Goal: Information Seeking & Learning: Find specific fact

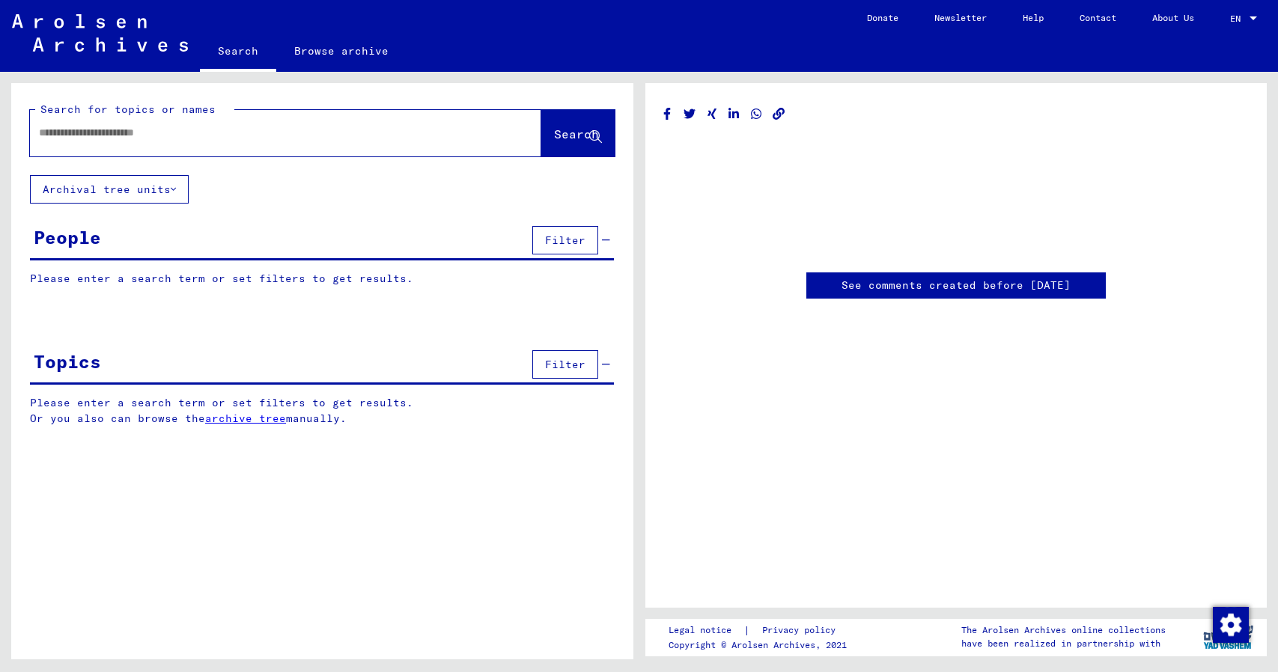
type input "********"
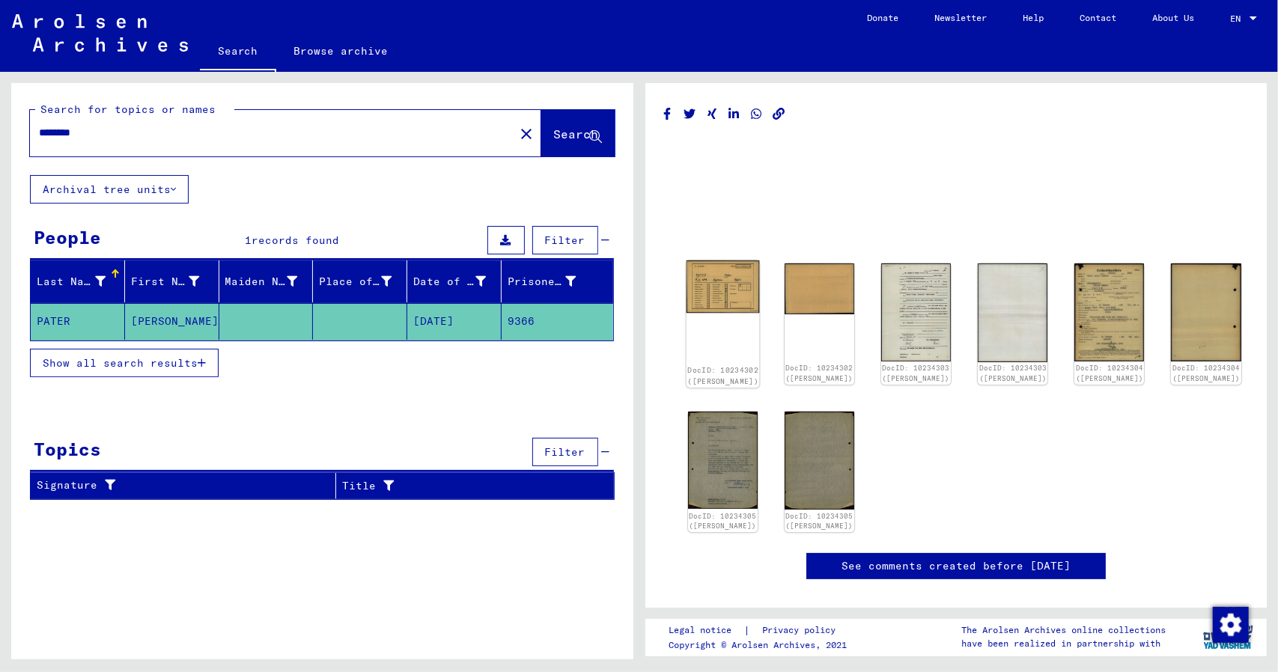
click at [720, 302] on img at bounding box center [722, 286] width 73 height 52
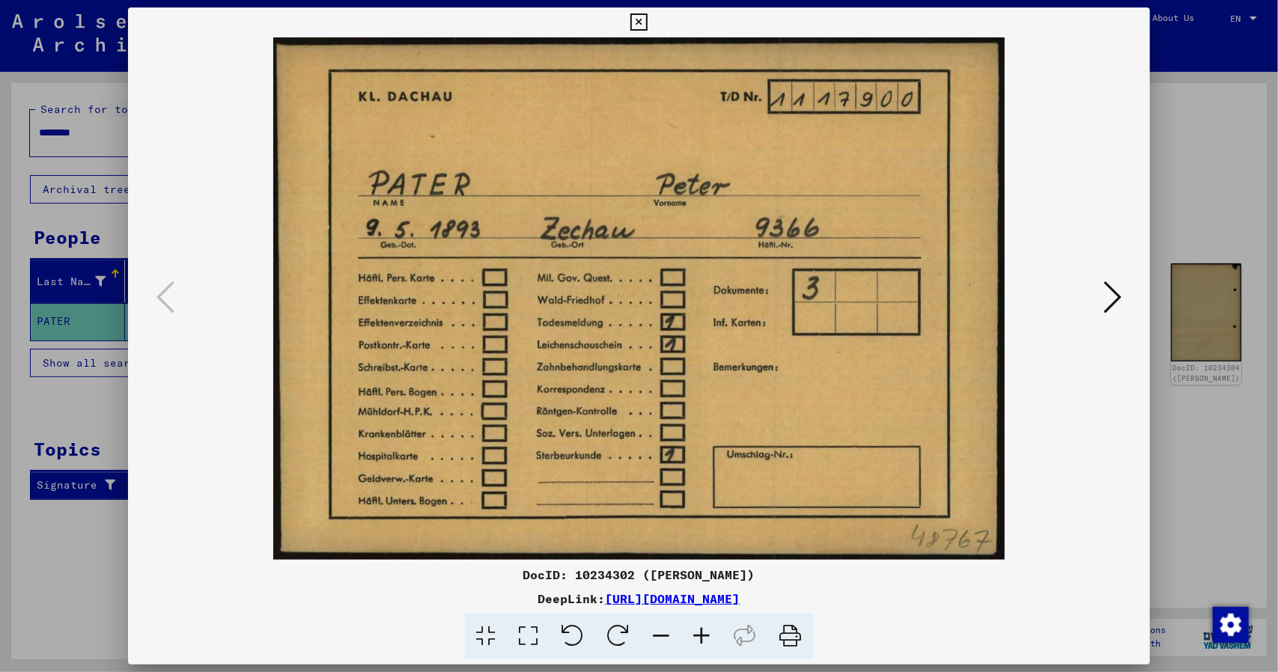
click at [1120, 303] on icon at bounding box center [1112, 297] width 18 height 36
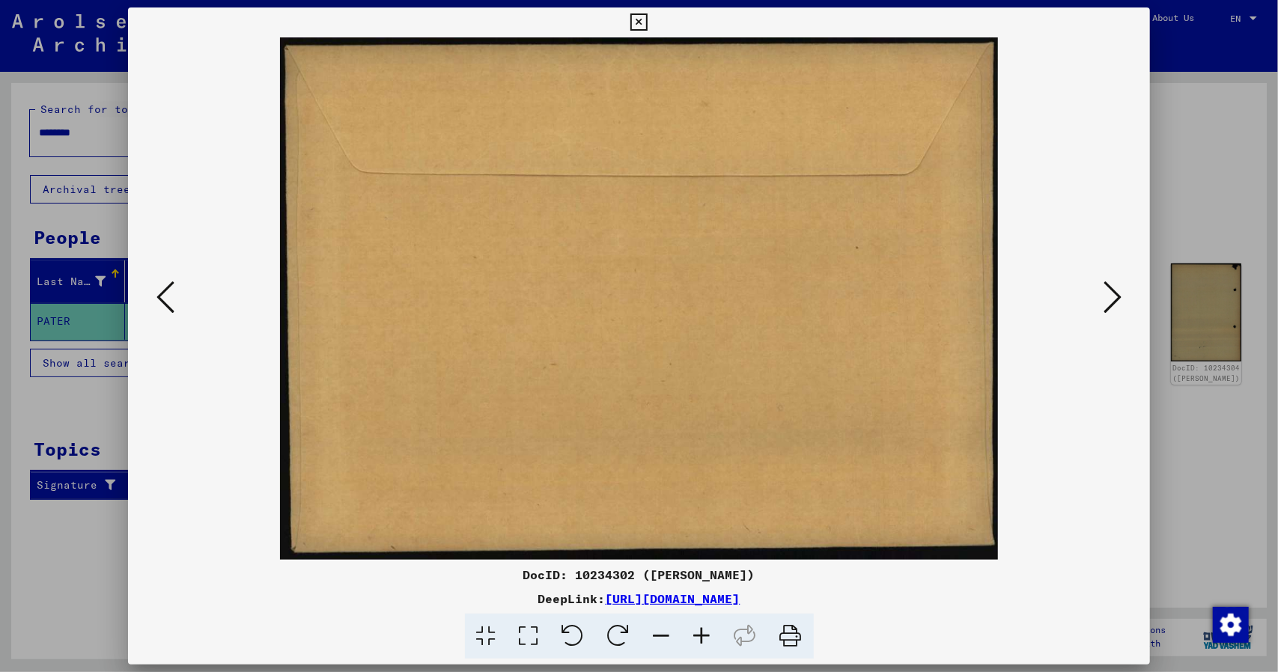
click at [1120, 303] on icon at bounding box center [1112, 297] width 18 height 36
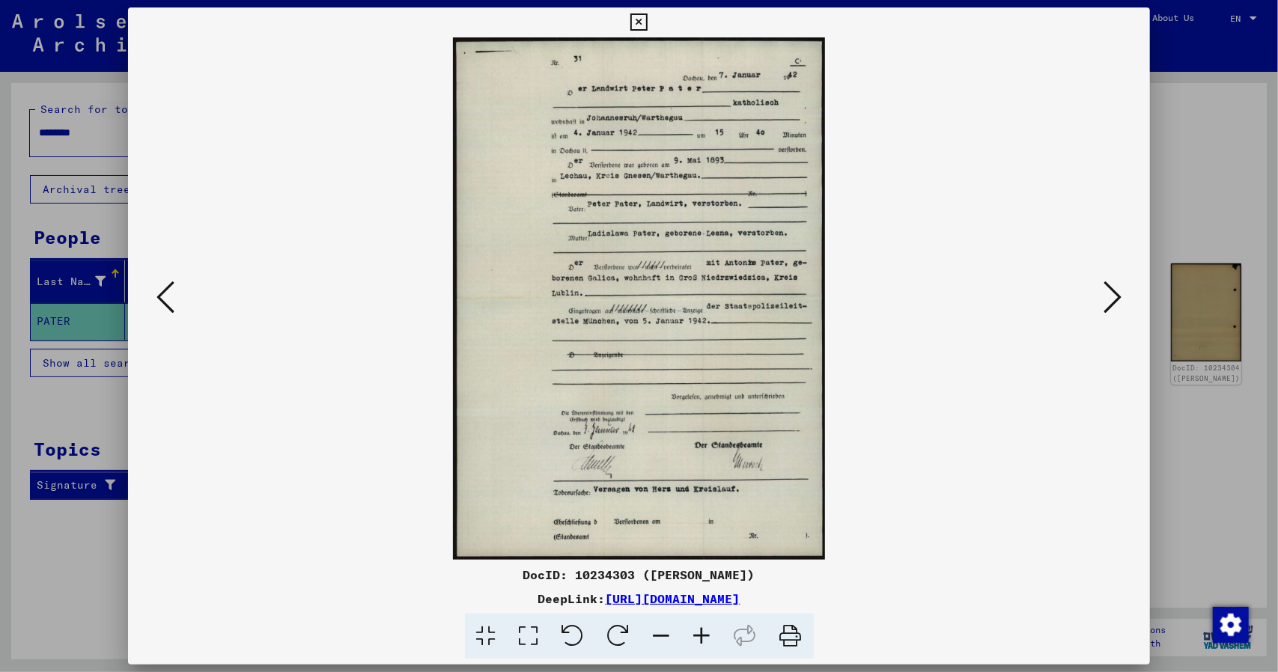
click at [1120, 303] on icon at bounding box center [1112, 297] width 18 height 36
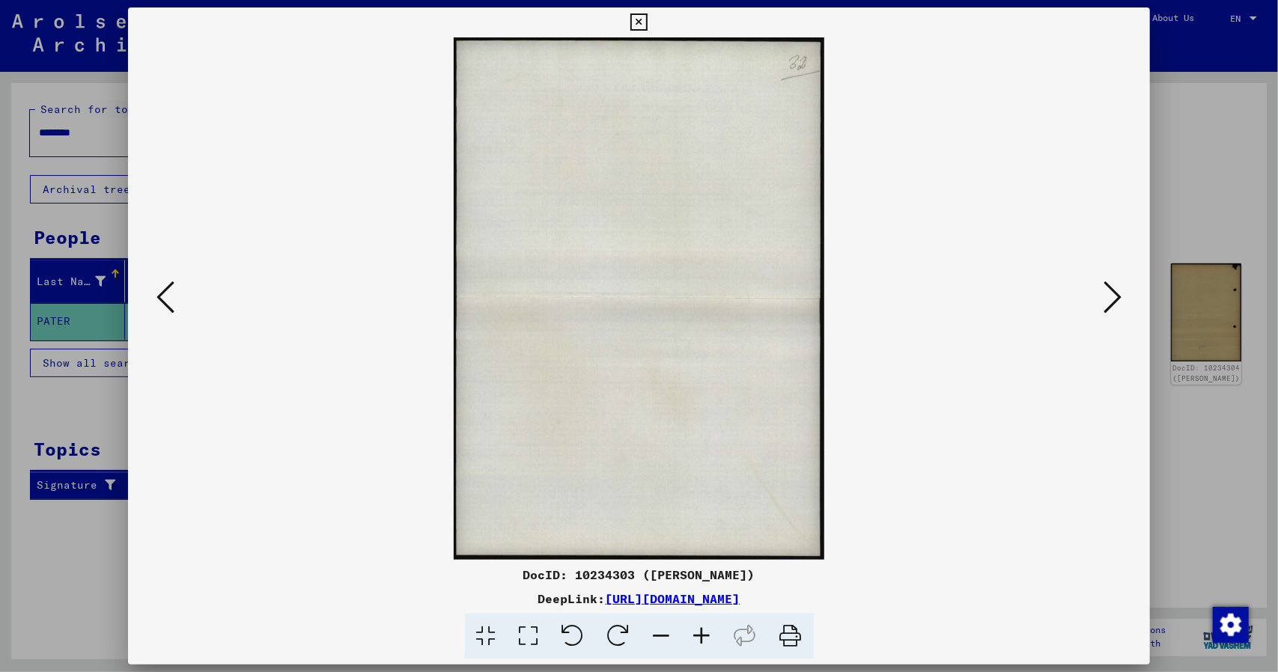
click at [1120, 303] on icon at bounding box center [1112, 297] width 18 height 36
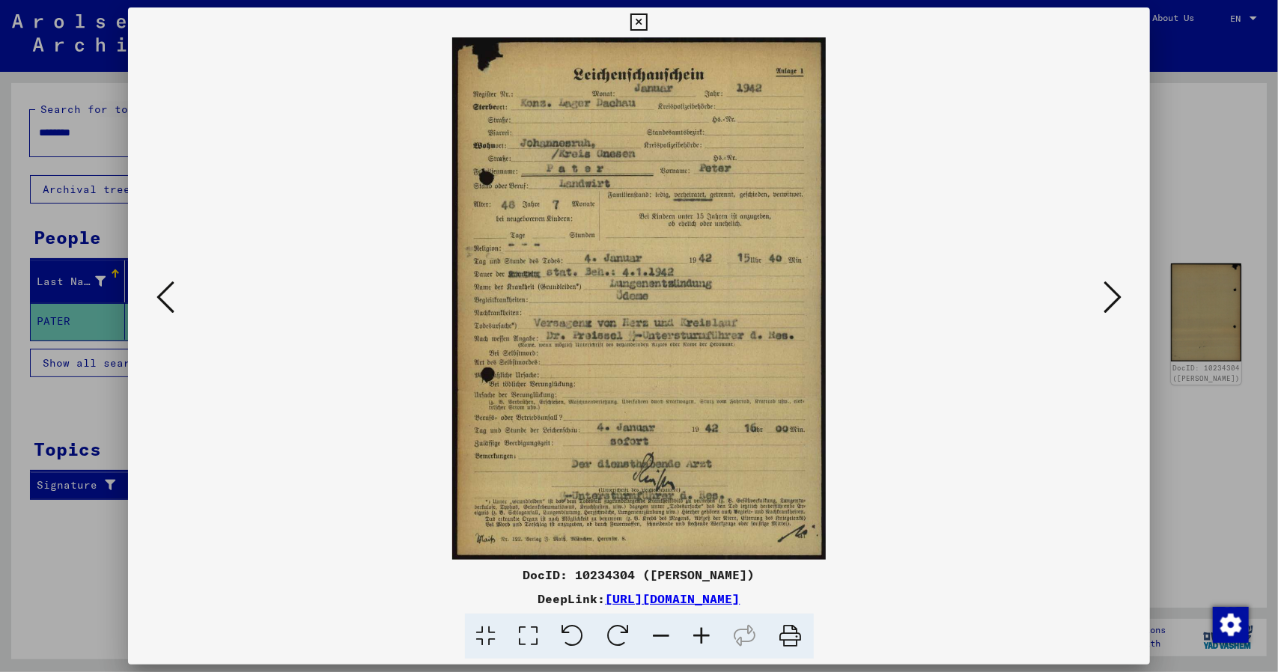
click at [1120, 303] on icon at bounding box center [1112, 297] width 18 height 36
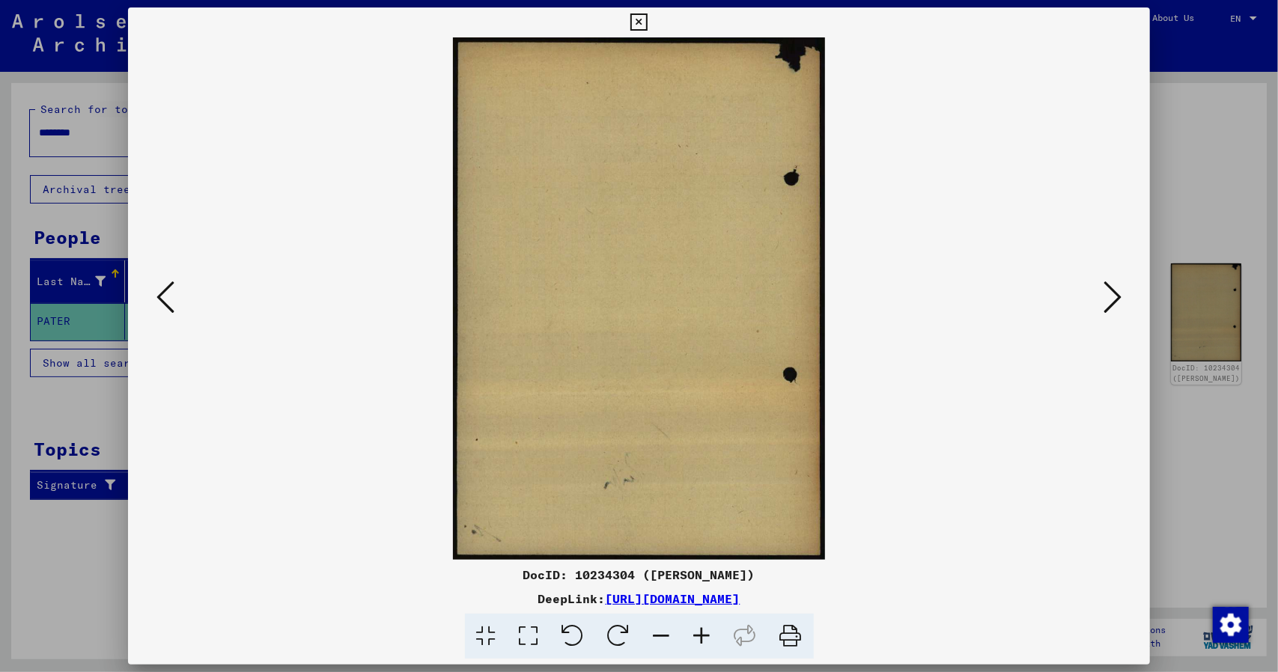
click at [1120, 303] on icon at bounding box center [1112, 297] width 18 height 36
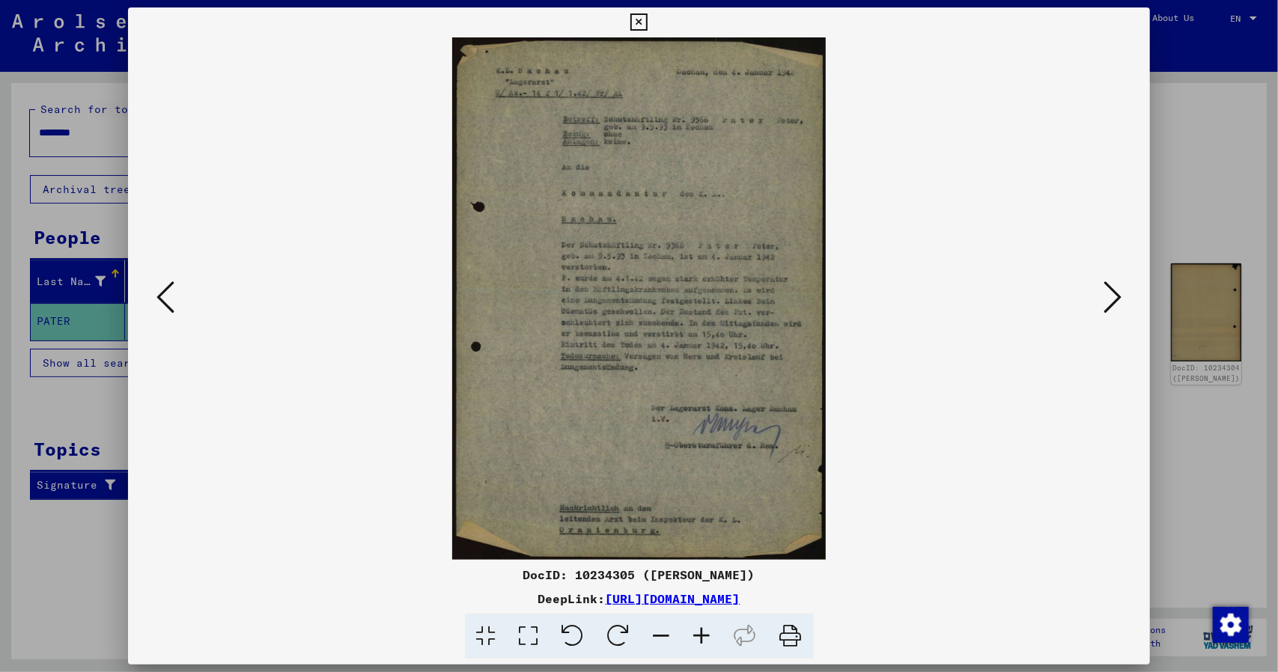
click at [1113, 305] on icon at bounding box center [1112, 297] width 18 height 36
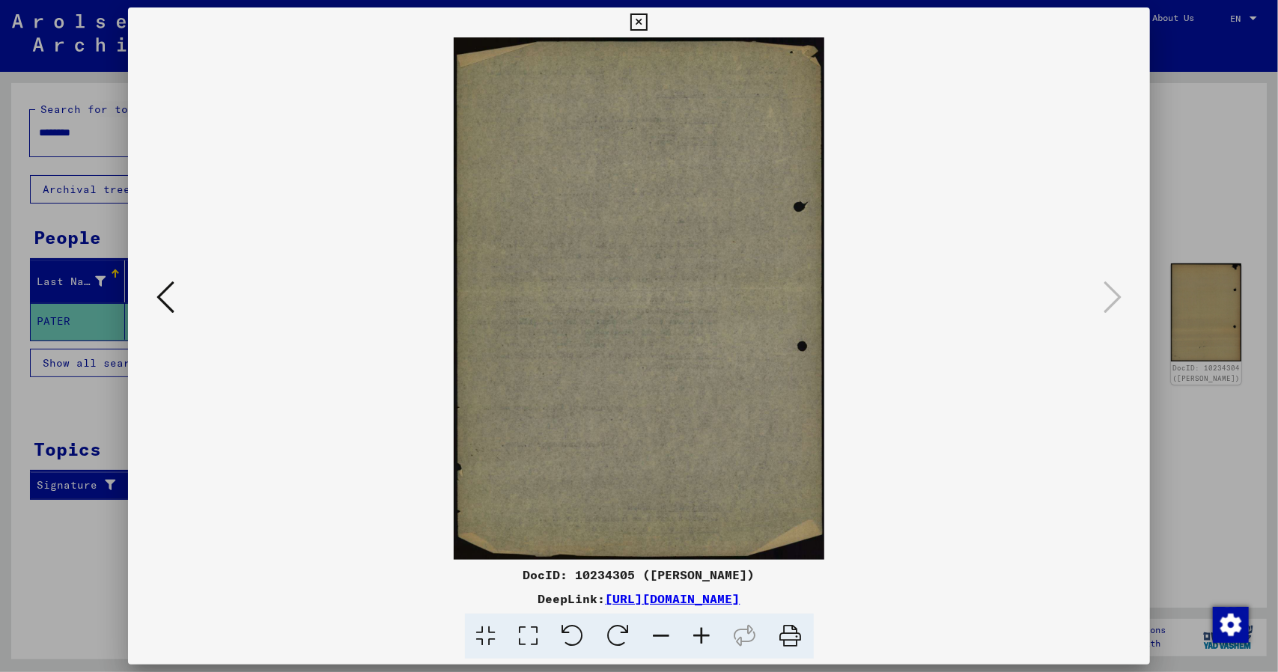
click at [1109, 272] on div at bounding box center [639, 298] width 1022 height 522
click at [163, 310] on icon at bounding box center [165, 297] width 18 height 36
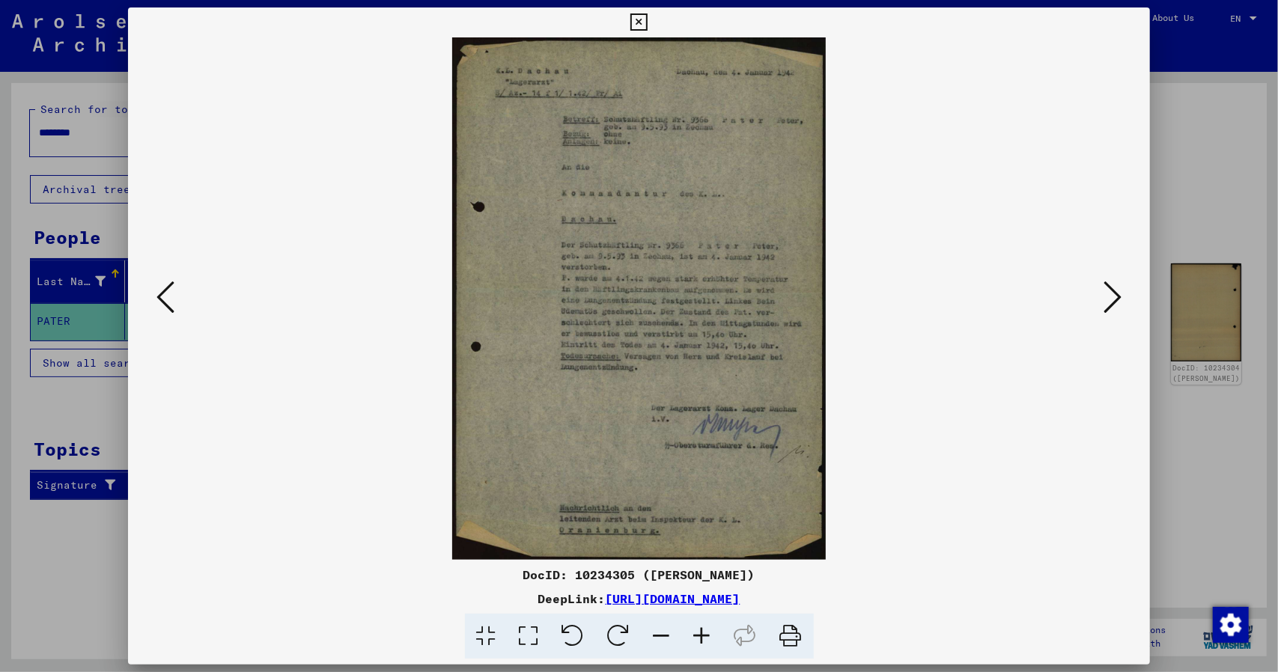
click at [163, 310] on icon at bounding box center [165, 297] width 18 height 36
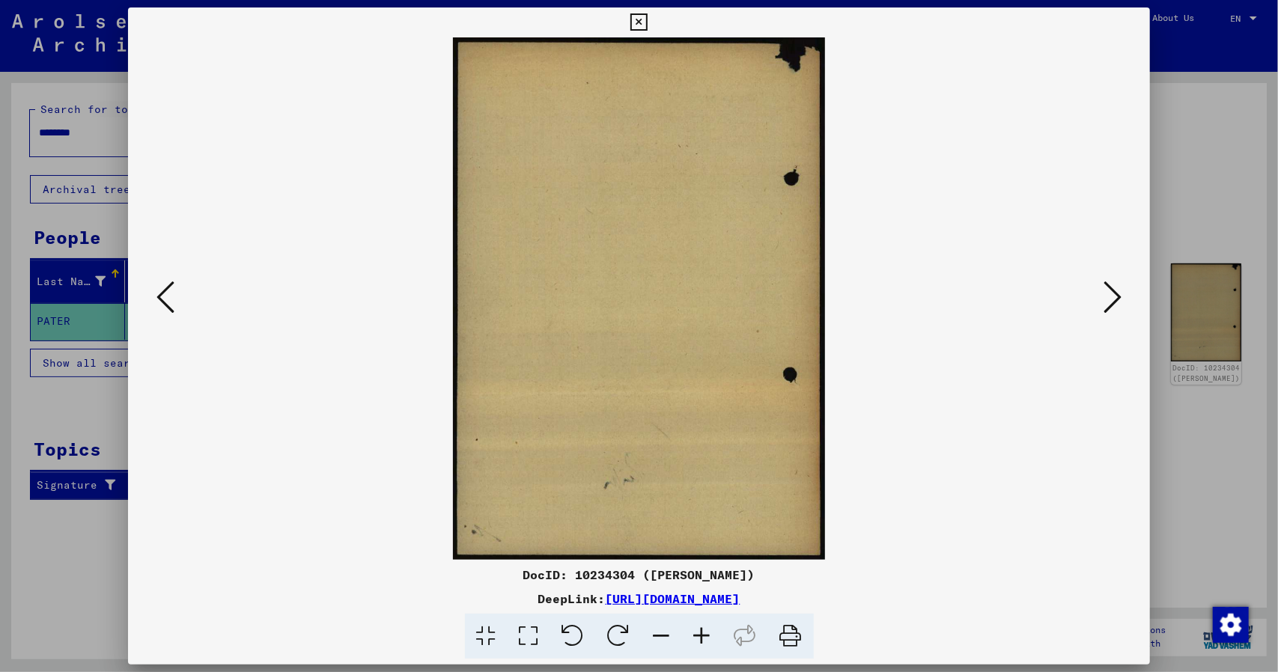
click at [163, 310] on icon at bounding box center [165, 297] width 18 height 36
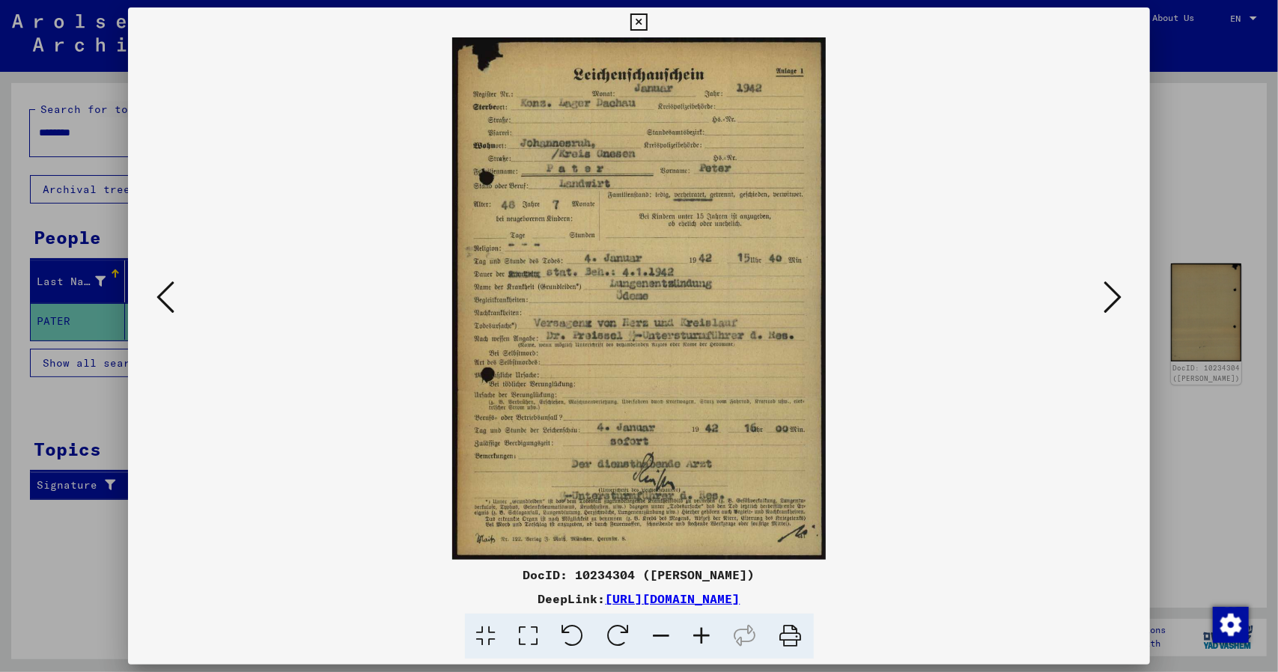
click at [165, 316] on button at bounding box center [165, 298] width 27 height 43
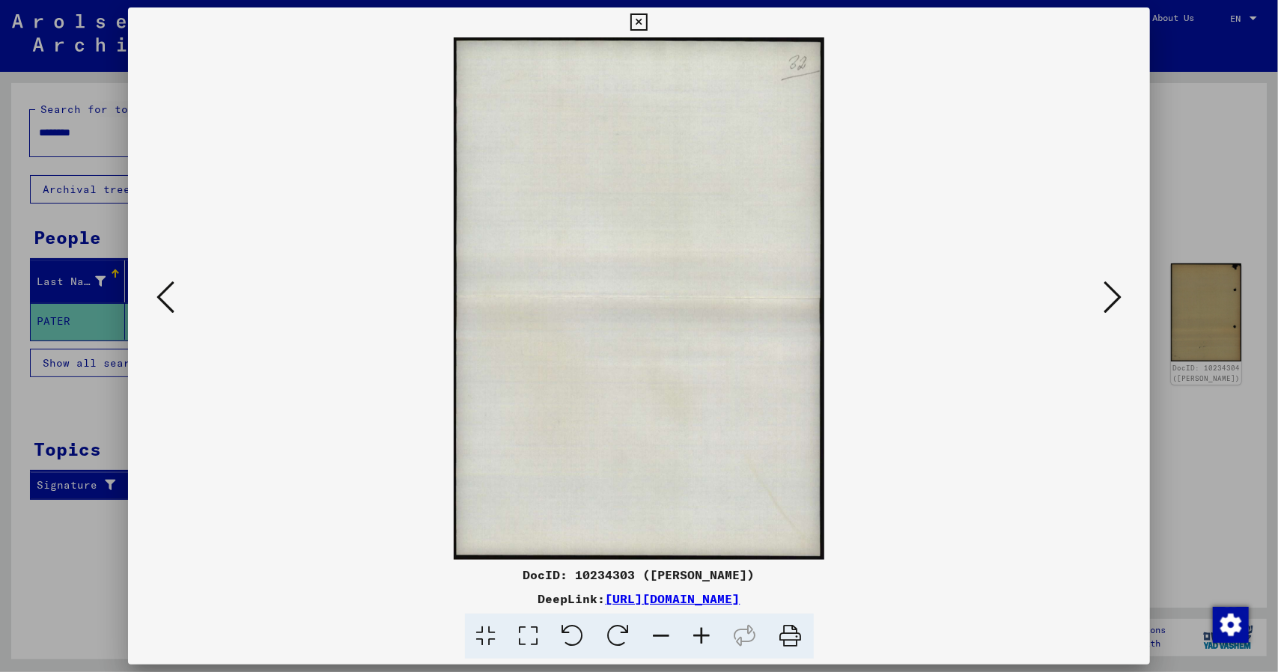
click at [165, 316] on button at bounding box center [165, 298] width 27 height 43
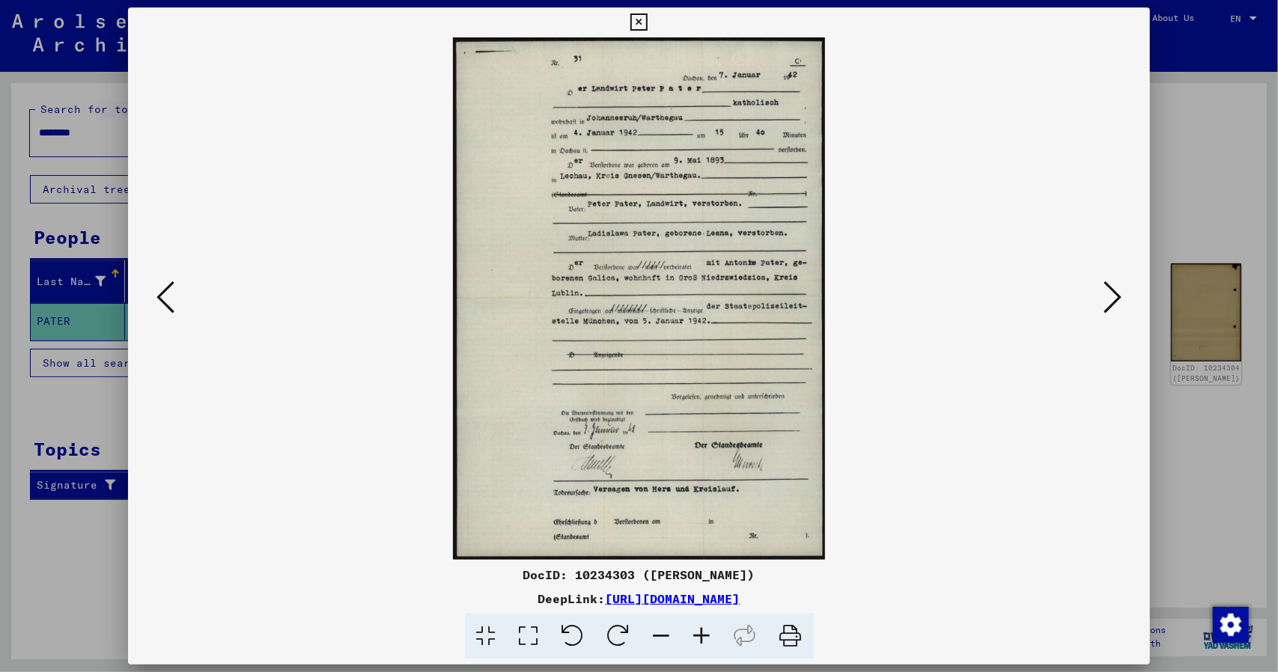
click at [163, 299] on icon at bounding box center [165, 297] width 18 height 36
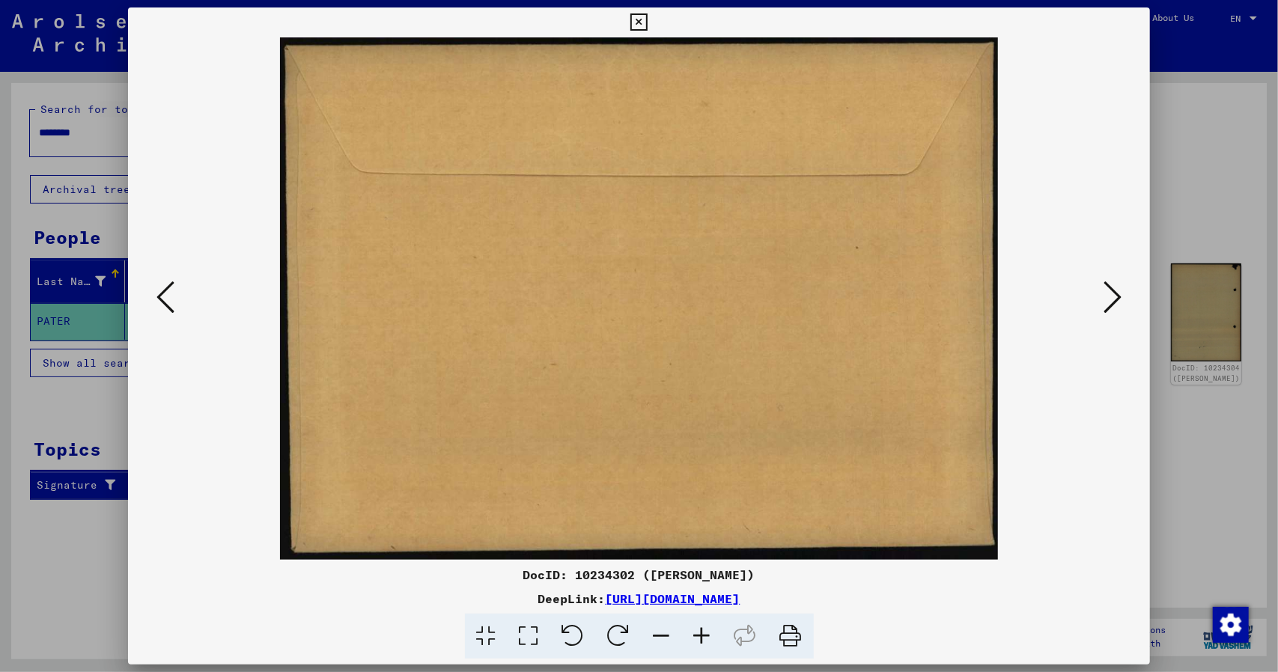
click at [163, 299] on icon at bounding box center [165, 297] width 18 height 36
